Goal: Use online tool/utility: Utilize a website feature to perform a specific function

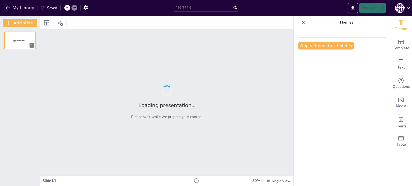
type input "Батьківські збори"
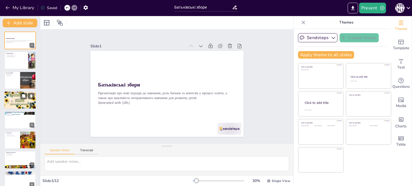
click at [12, 103] on div at bounding box center [20, 100] width 32 height 18
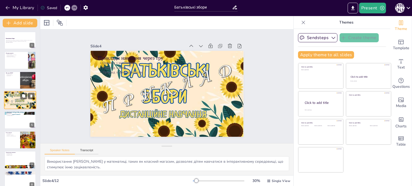
click at [12, 103] on div at bounding box center [20, 100] width 32 height 18
click at [17, 139] on div at bounding box center [20, 140] width 32 height 18
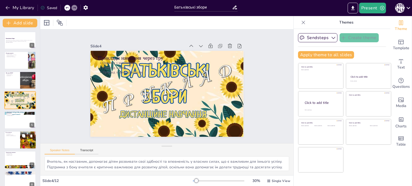
scroll to position [33, 0]
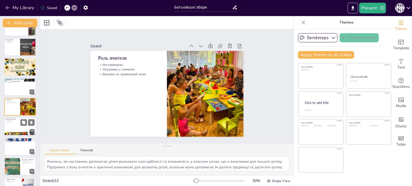
click at [15, 125] on div at bounding box center [20, 127] width 32 height 18
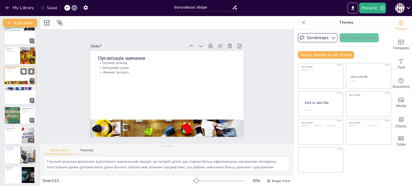
scroll to position [87, 0]
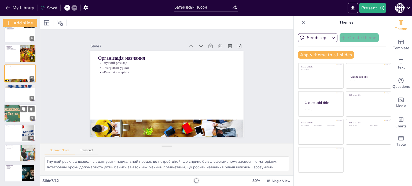
click at [11, 114] on div at bounding box center [12, 113] width 35 height 18
type textarea "Формувальне оцінювання підтримує дітей у їхньому розвитку, допомагаючи їм визна…"
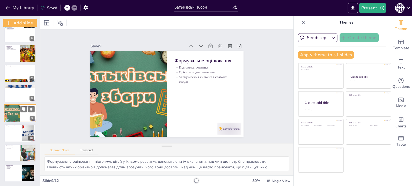
scroll to position [87, 0]
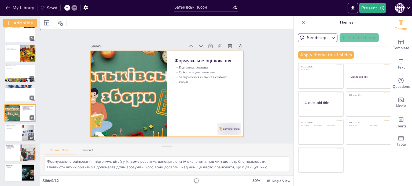
click at [195, 88] on div at bounding box center [160, 89] width 141 height 175
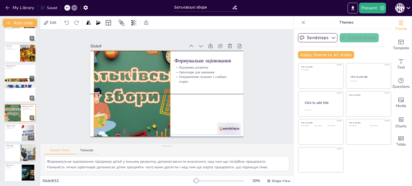
click at [117, 93] on div at bounding box center [133, 76] width 185 height 156
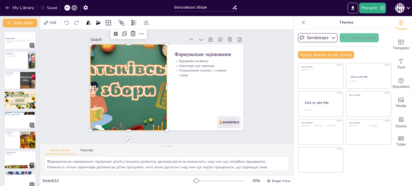
scroll to position [0, 0]
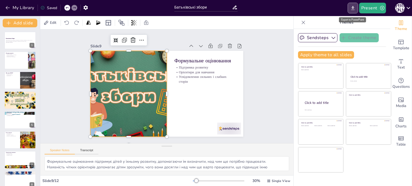
click at [353, 10] on icon "Export to PowerPoint" at bounding box center [352, 8] width 3 height 4
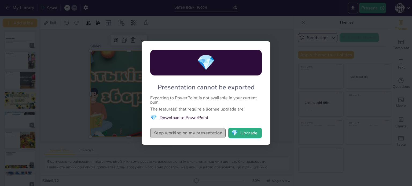
click at [210, 135] on button "Keep working on my presentation" at bounding box center [187, 133] width 75 height 11
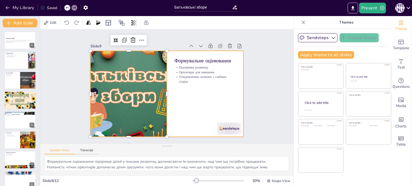
scroll to position [8, 0]
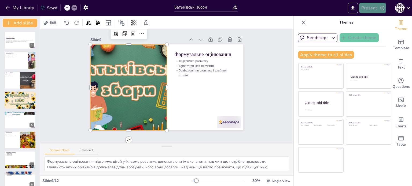
click at [378, 7] on button "Present" at bounding box center [372, 8] width 27 height 11
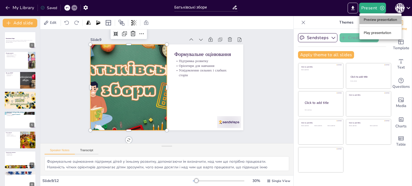
click at [382, 20] on li "Preview presentation" at bounding box center [380, 20] width 42 height 9
